Goal: Task Accomplishment & Management: Use online tool/utility

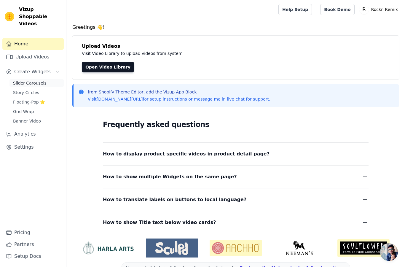
click at [41, 80] on span "Slider Carousels" at bounding box center [29, 83] width 33 height 6
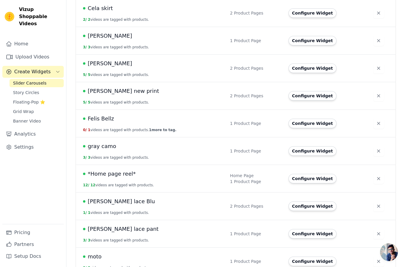
scroll to position [170, 0]
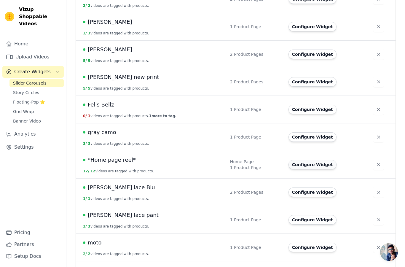
click at [314, 168] on button "Configure Widget" at bounding box center [312, 164] width 48 height 9
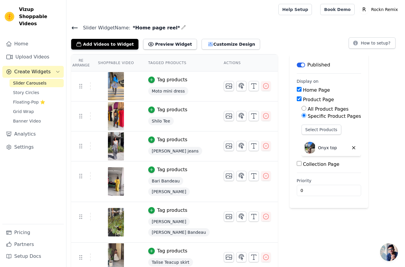
click at [42, 68] on span "Create Widgets" at bounding box center [32, 71] width 36 height 7
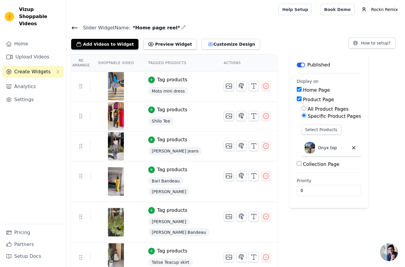
click at [38, 68] on span "Create Widgets" at bounding box center [32, 71] width 36 height 7
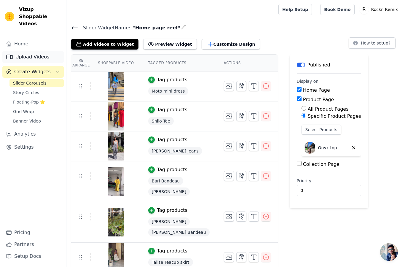
click at [31, 51] on link "Upload Videos" at bounding box center [32, 57] width 61 height 12
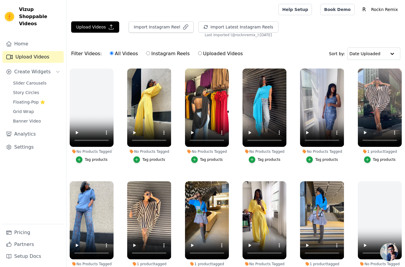
click at [35, 51] on link "Upload Videos" at bounding box center [32, 57] width 61 height 12
click at [34, 80] on span "Slider Carousels" at bounding box center [29, 83] width 33 height 6
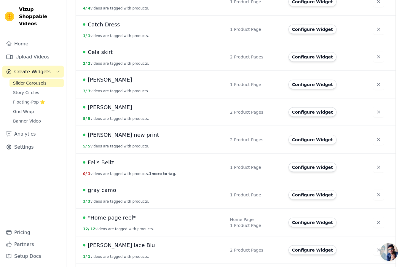
scroll to position [117, 0]
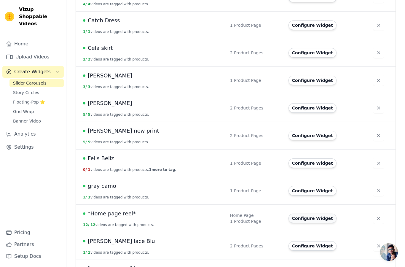
click at [306, 218] on button "Configure Widget" at bounding box center [312, 217] width 48 height 9
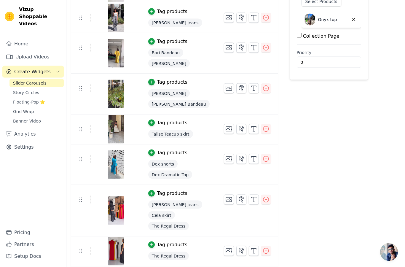
scroll to position [204, 0]
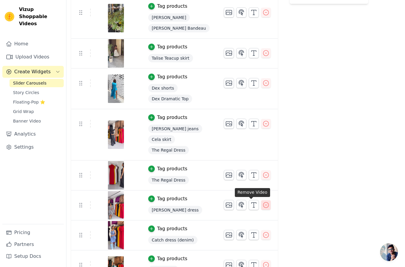
click at [262, 204] on icon "button" at bounding box center [265, 204] width 7 height 7
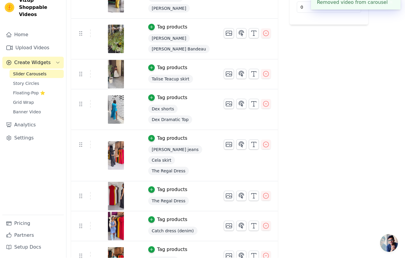
scroll to position [174, 0]
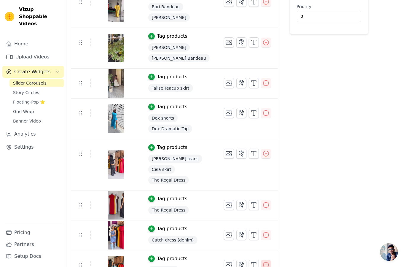
click at [262, 266] on icon "button" at bounding box center [265, 264] width 7 height 7
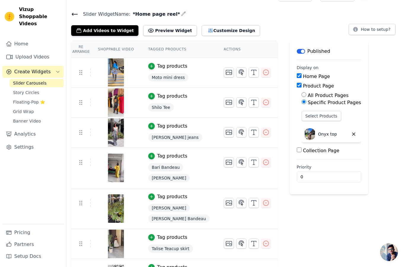
scroll to position [0, 0]
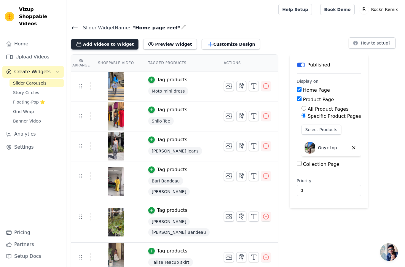
click at [105, 45] on button "Add Videos to Widget" at bounding box center [104, 44] width 67 height 11
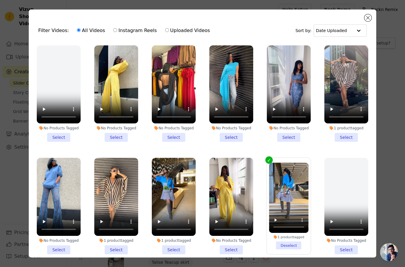
click at [346, 136] on li "1 product tagged Select" at bounding box center [346, 93] width 44 height 96
click at [0, 0] on input "1 product tagged Select" at bounding box center [0, 0] width 0 height 0
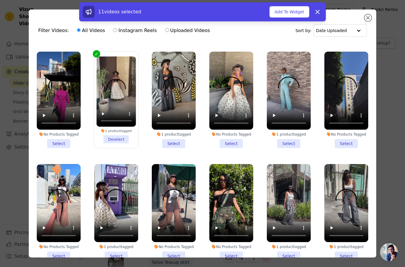
scroll to position [3016, 0]
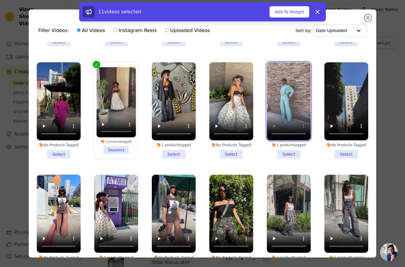
click at [294, 106] on video at bounding box center [289, 101] width 44 height 78
click at [290, 153] on li "1 product tagged Select" at bounding box center [289, 110] width 44 height 96
click at [0, 0] on input "1 product tagged Select" at bounding box center [0, 0] width 0 height 0
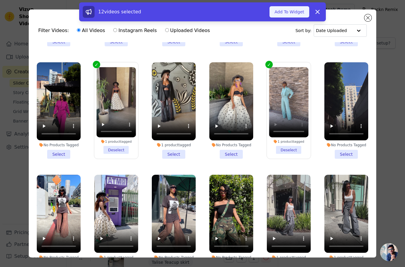
click at [293, 12] on button "Add To Widget" at bounding box center [289, 11] width 40 height 11
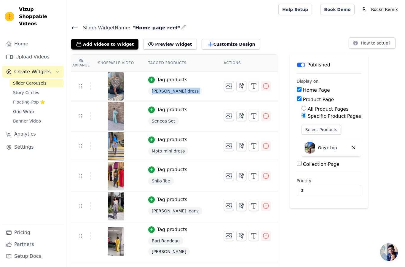
drag, startPoint x: 79, startPoint y: 115, endPoint x: 80, endPoint y: 79, distance: 35.9
drag, startPoint x: 79, startPoint y: 114, endPoint x: 89, endPoint y: 77, distance: 38.5
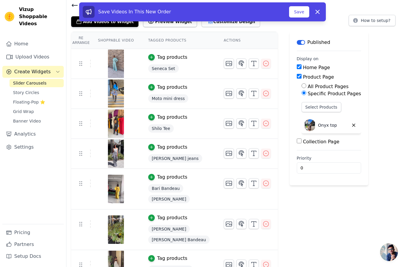
scroll to position [0, 0]
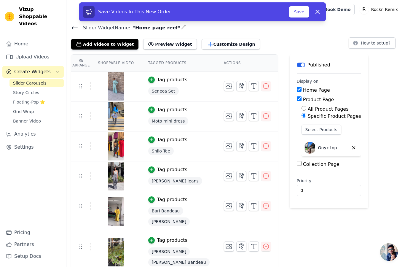
click at [315, 14] on icon at bounding box center [317, 11] width 7 height 7
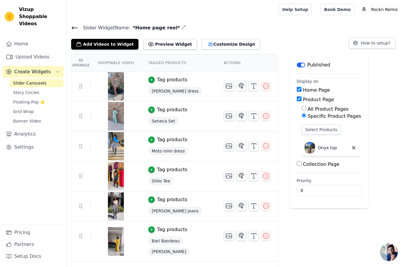
click at [133, 143] on div at bounding box center [115, 146] width 49 height 28
drag, startPoint x: 85, startPoint y: 116, endPoint x: 90, endPoint y: 87, distance: 29.8
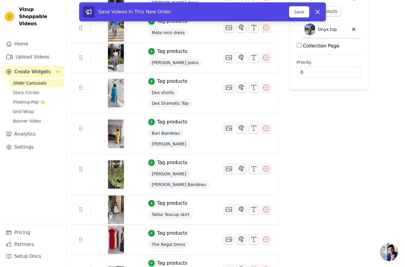
scroll to position [115, 0]
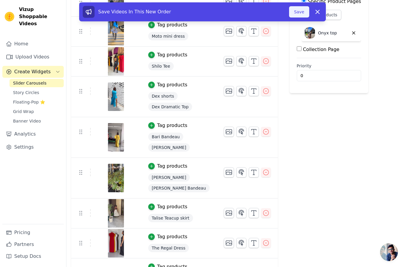
click at [301, 9] on button "Save" at bounding box center [299, 11] width 20 height 11
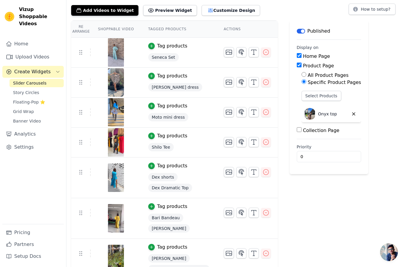
scroll to position [0, 0]
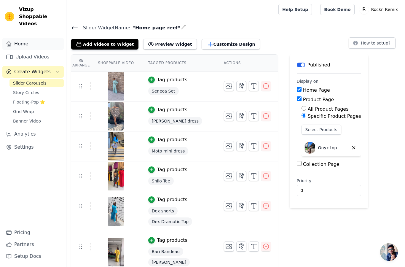
click at [34, 38] on link "Home" at bounding box center [32, 44] width 61 height 12
